Goal: Transaction & Acquisition: Purchase product/service

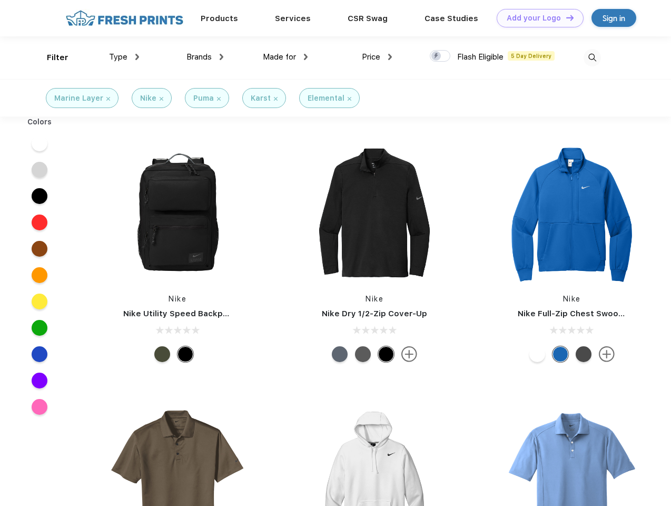
scroll to position [1, 0]
click at [537, 18] on link "Add your Logo Design Tool" at bounding box center [540, 18] width 87 height 18
click at [0, 0] on div "Design Tool" at bounding box center [0, 0] width 0 height 0
click at [566, 17] on link "Add your Logo Design Tool" at bounding box center [540, 18] width 87 height 18
click at [51, 57] on div "Filter" at bounding box center [58, 58] width 22 height 12
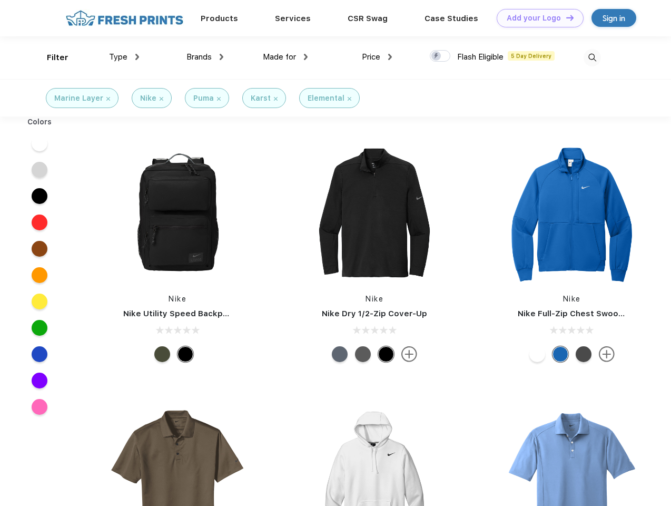
click at [124, 57] on span "Type" at bounding box center [118, 56] width 18 height 9
click at [205, 57] on span "Brands" at bounding box center [199, 56] width 25 height 9
click at [286, 57] on span "Made for" at bounding box center [279, 56] width 33 height 9
click at [377, 57] on span "Price" at bounding box center [371, 56] width 18 height 9
click at [441, 56] on div at bounding box center [440, 56] width 21 height 12
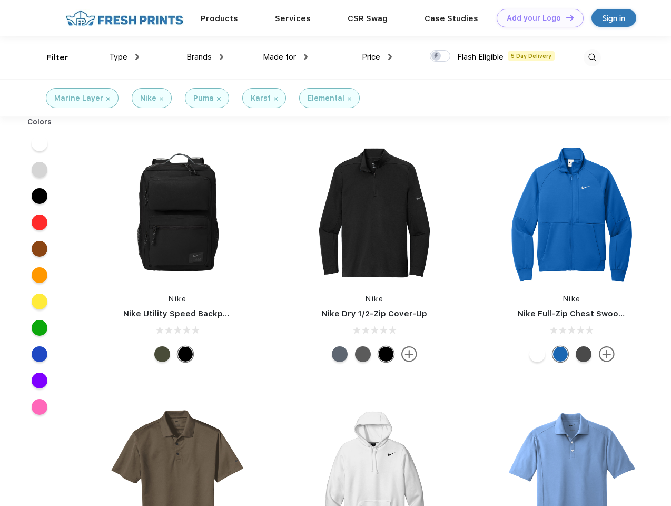
click at [437, 56] on input "checkbox" at bounding box center [433, 53] width 7 height 7
click at [592, 57] on img at bounding box center [592, 57] width 17 height 17
